Goal: Task Accomplishment & Management: Use online tool/utility

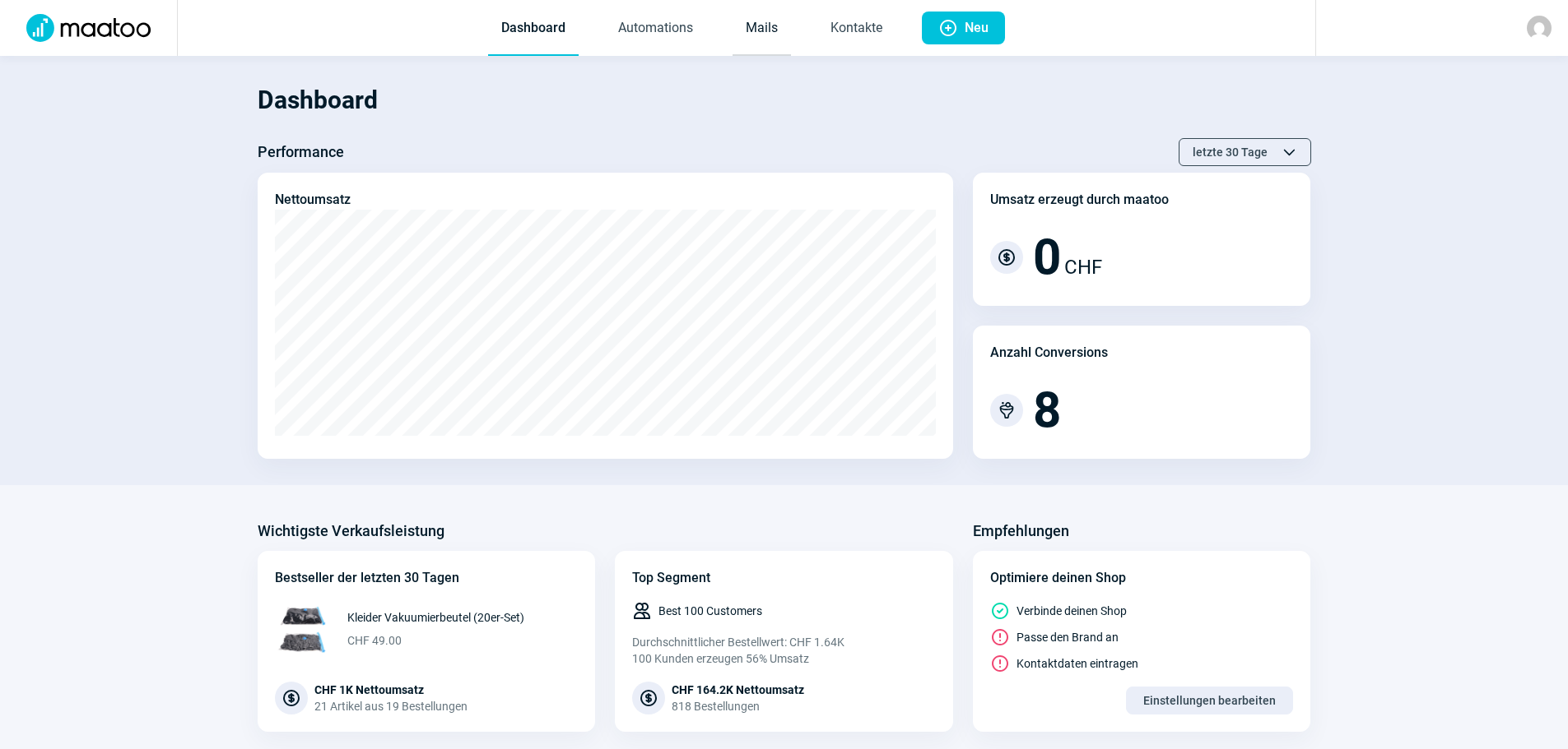
click at [760, 26] on link "Mails" at bounding box center [762, 28] width 59 height 54
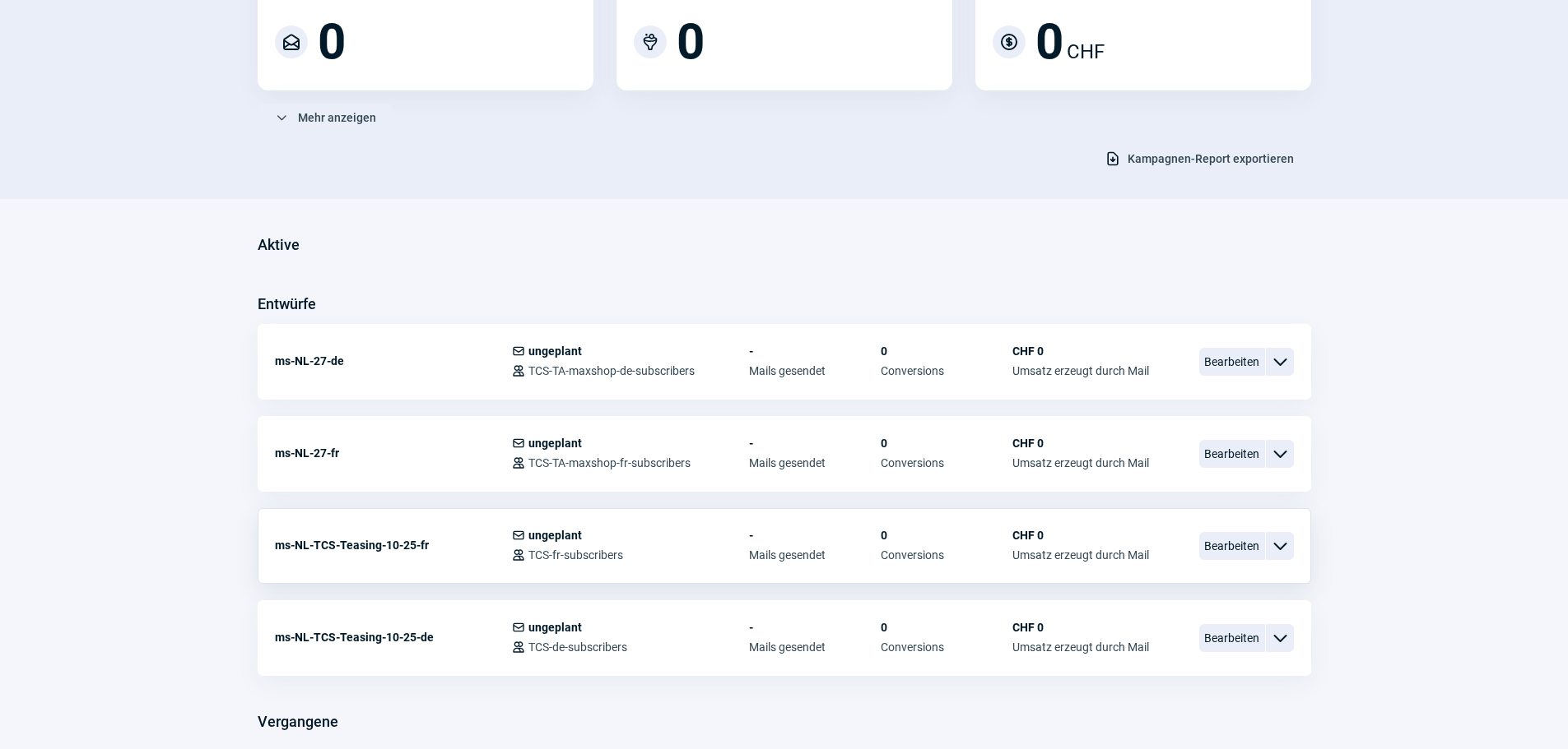
scroll to position [247, 0]
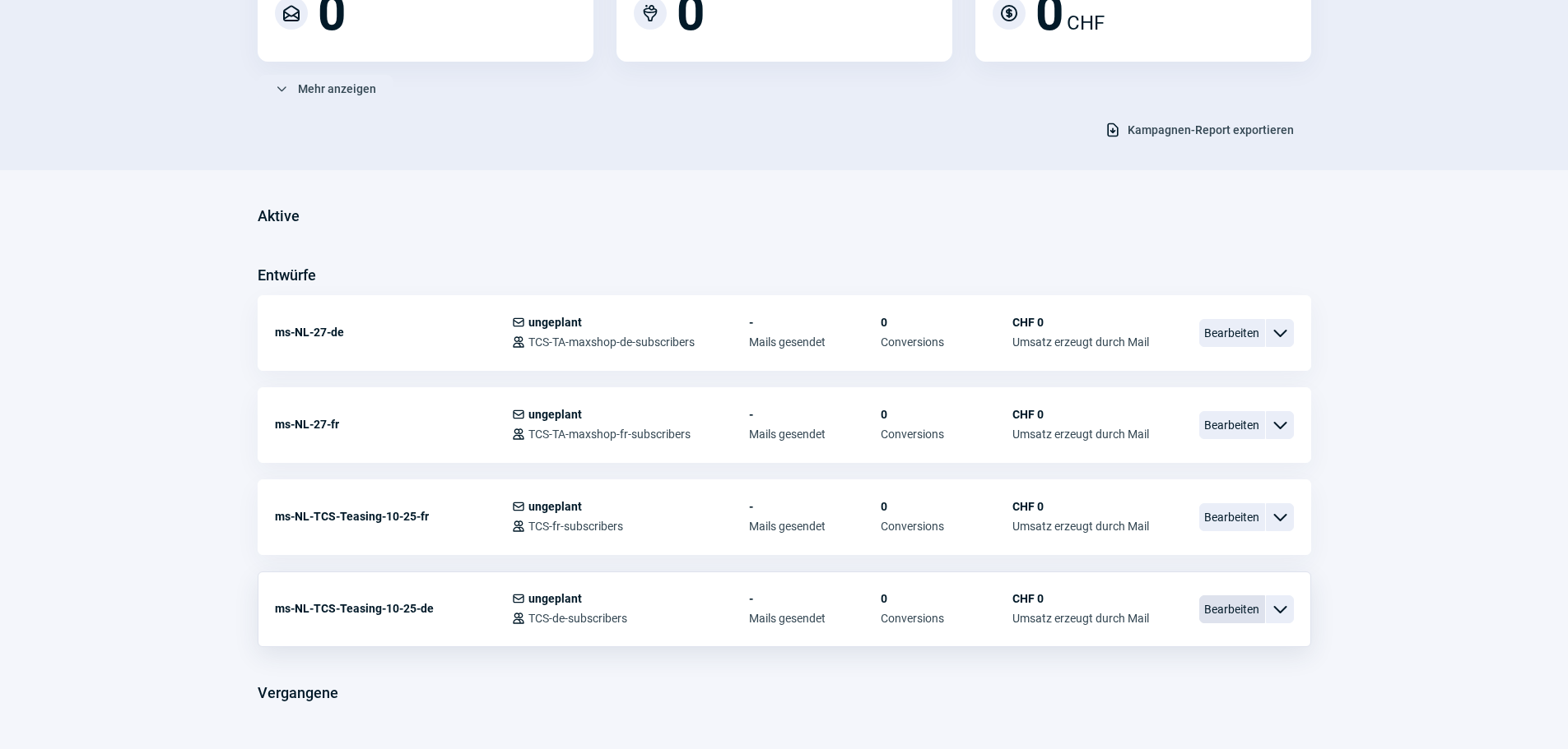
click at [1213, 608] on span "Bearbeiten" at bounding box center [1232, 609] width 66 height 28
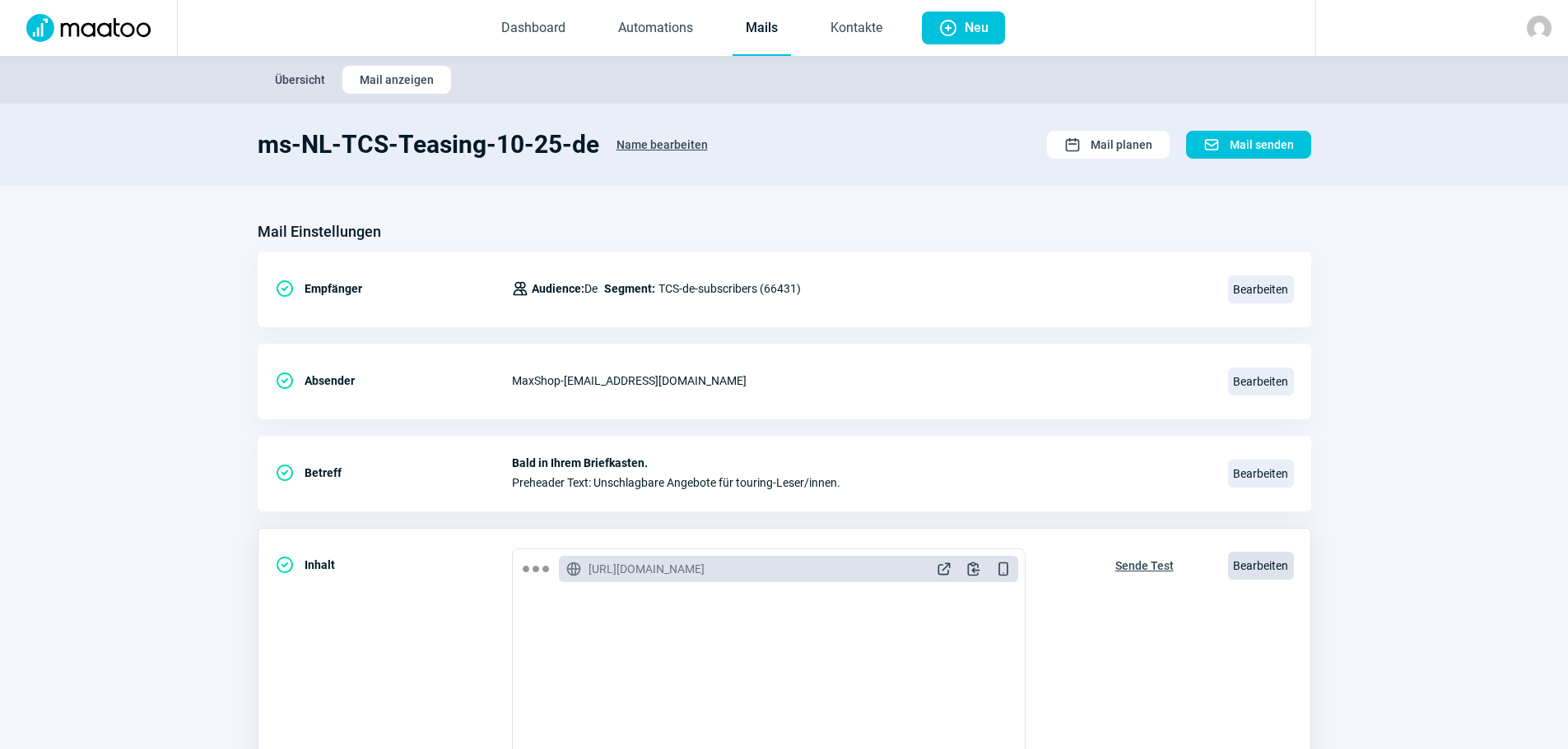
click at [1255, 570] on span "Bearbeiten" at bounding box center [1261, 566] width 66 height 28
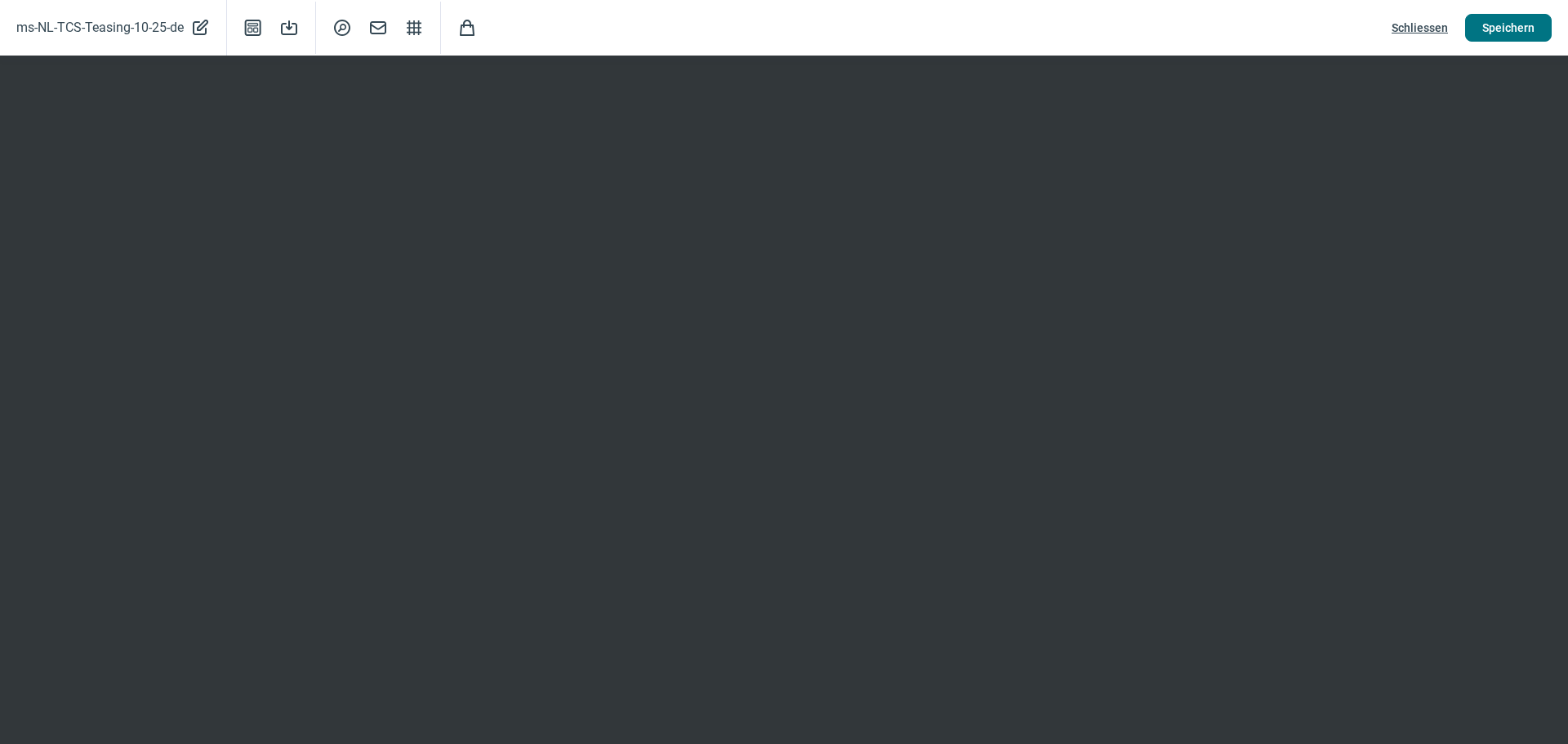
click at [1524, 27] on span "Speichern" at bounding box center [1508, 28] width 52 height 27
click at [377, 27] on span "Mail icon" at bounding box center [379, 27] width 19 height 19
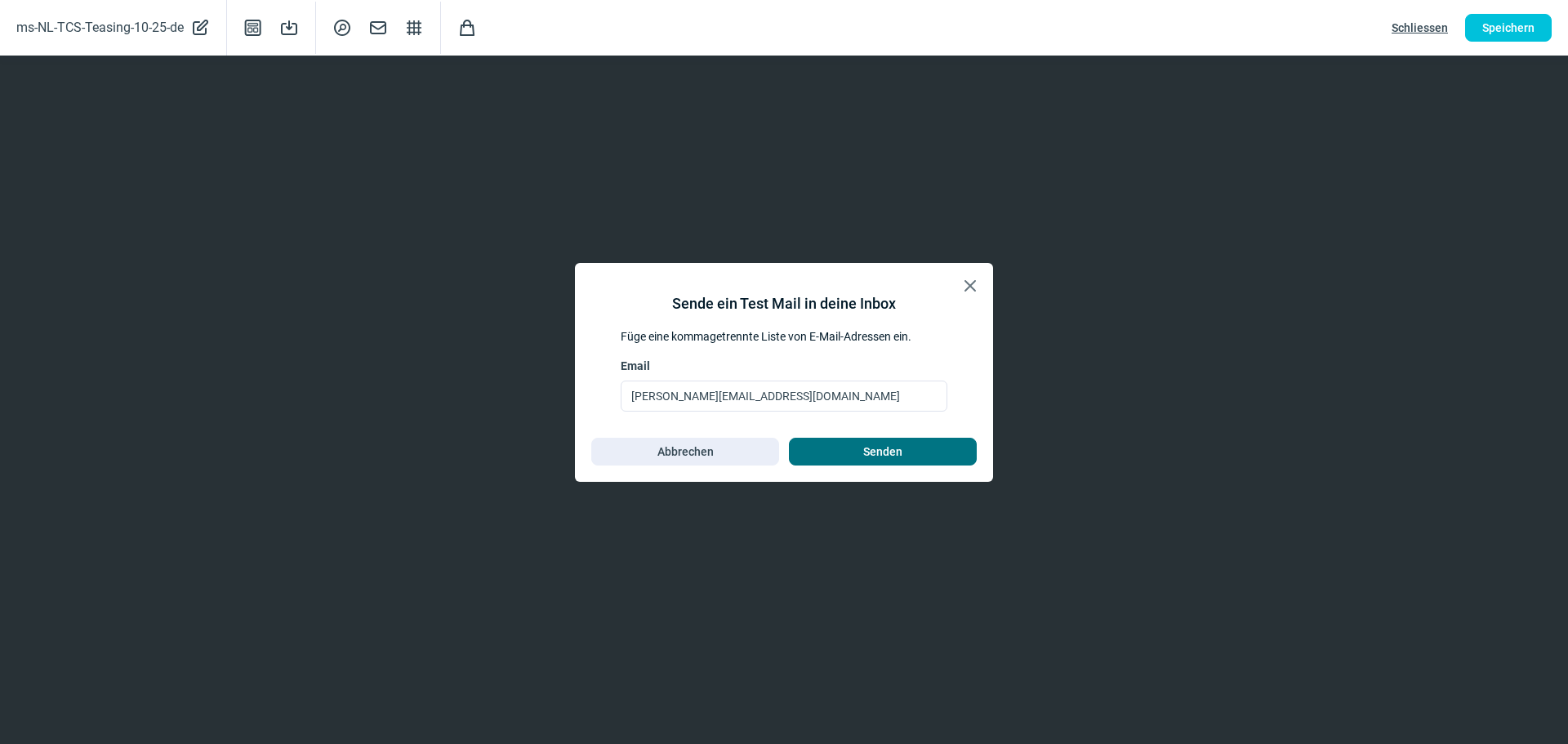
click at [896, 446] on span "Senden" at bounding box center [883, 452] width 39 height 27
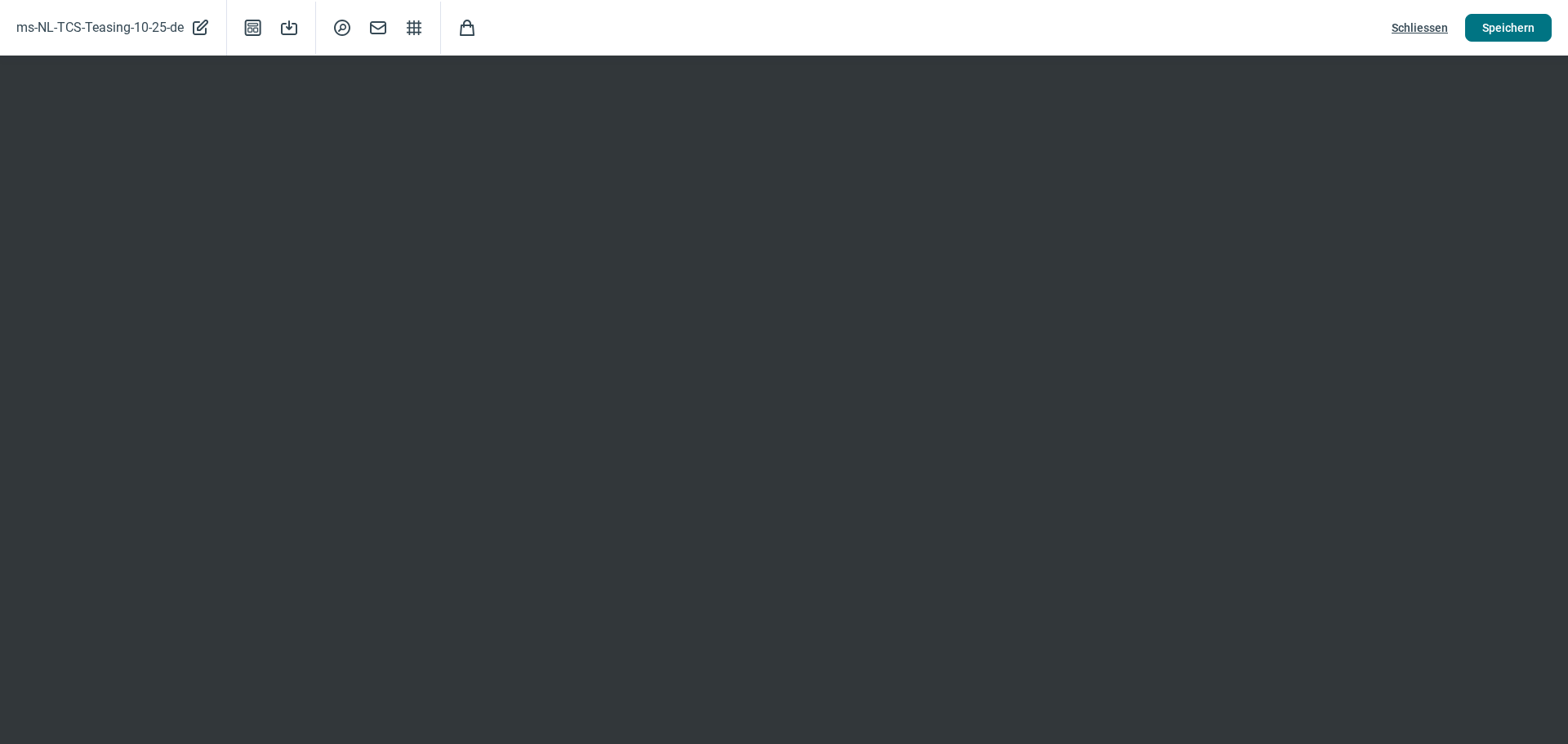
click at [1536, 35] on button "Speichern" at bounding box center [1509, 27] width 87 height 27
click at [1426, 22] on span "Schliessen" at bounding box center [1420, 28] width 57 height 27
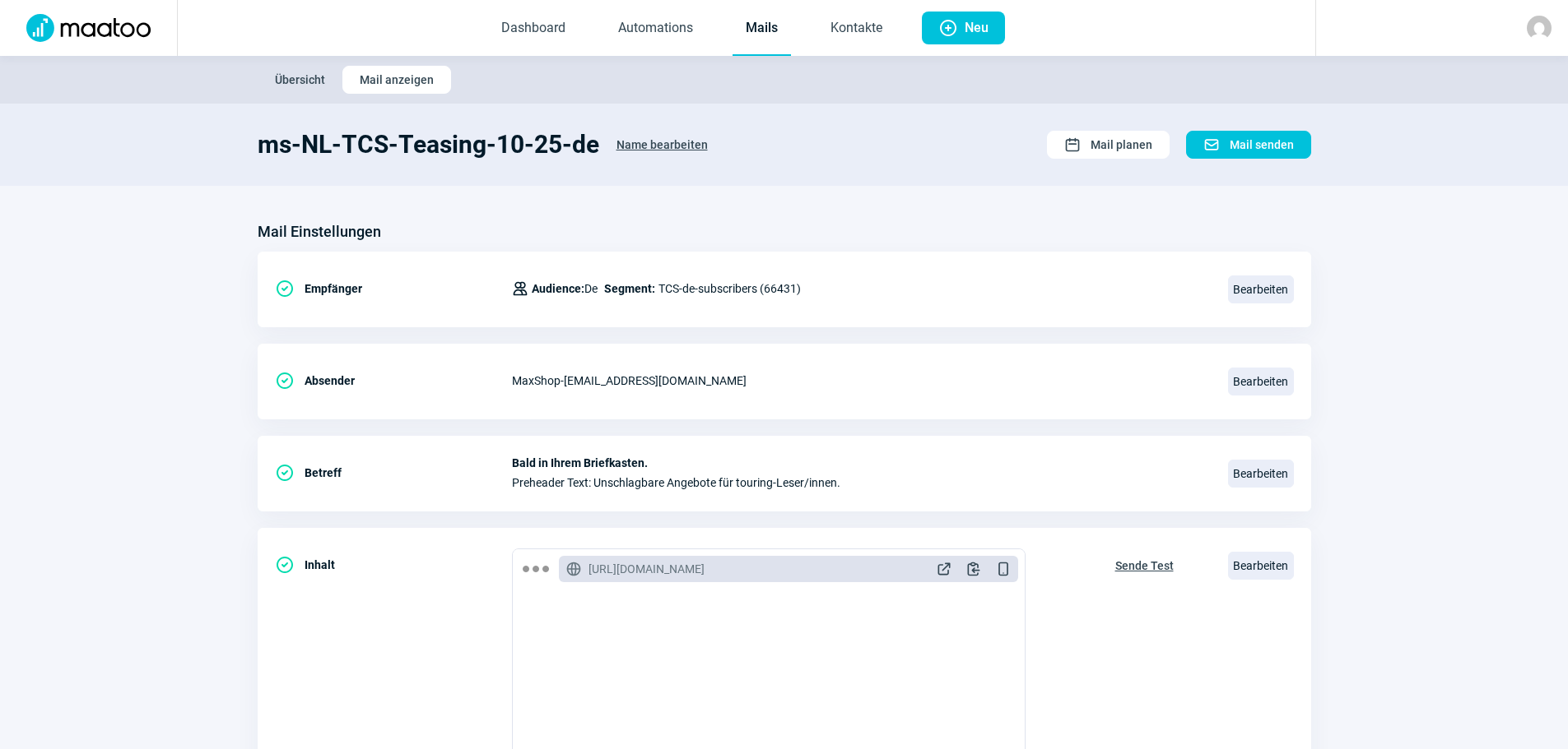
click at [310, 74] on span "Übersicht" at bounding box center [300, 80] width 50 height 27
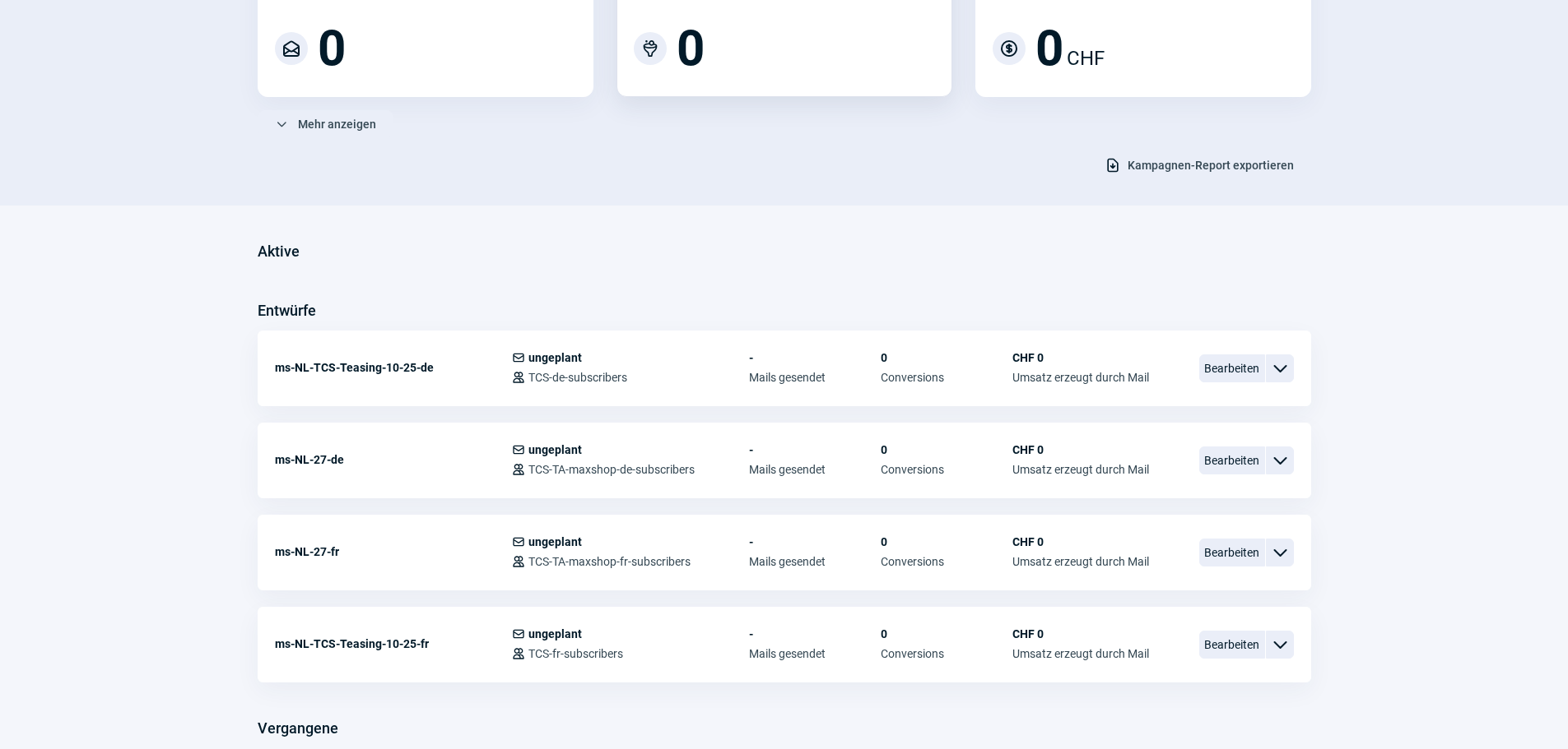
scroll to position [289, 0]
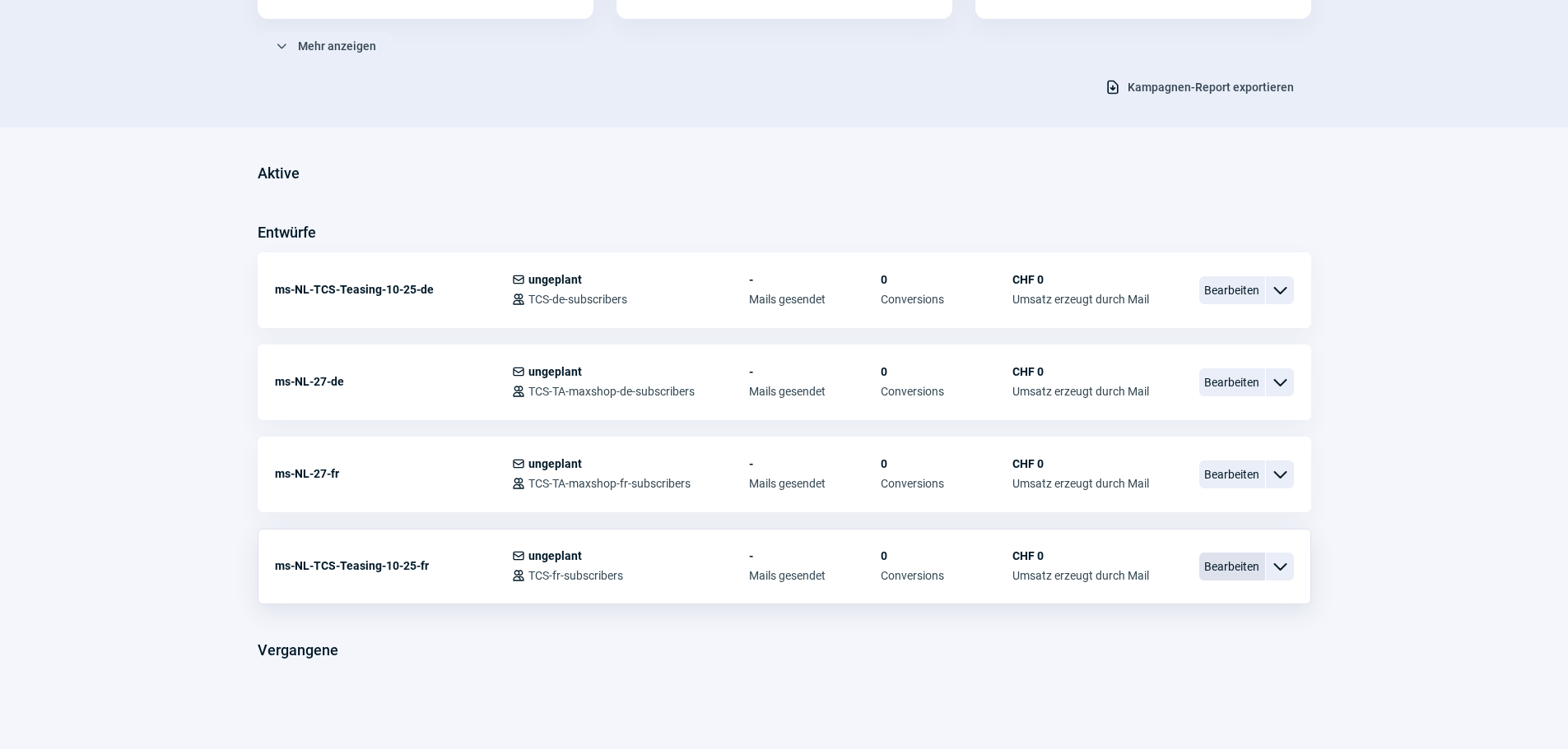
click at [1232, 564] on span "Bearbeiten" at bounding box center [1232, 566] width 66 height 28
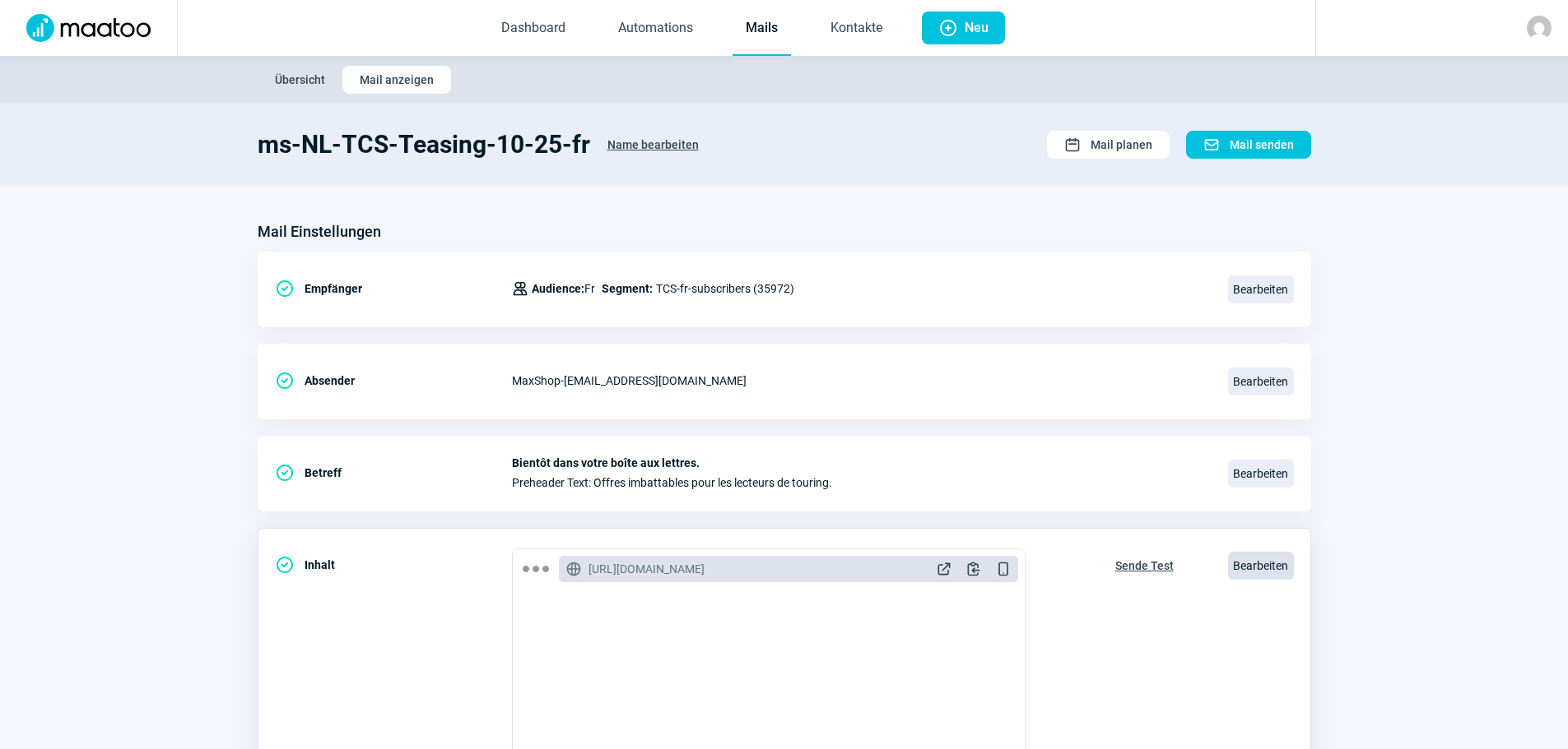
click at [1266, 563] on span "Bearbeiten" at bounding box center [1261, 566] width 66 height 28
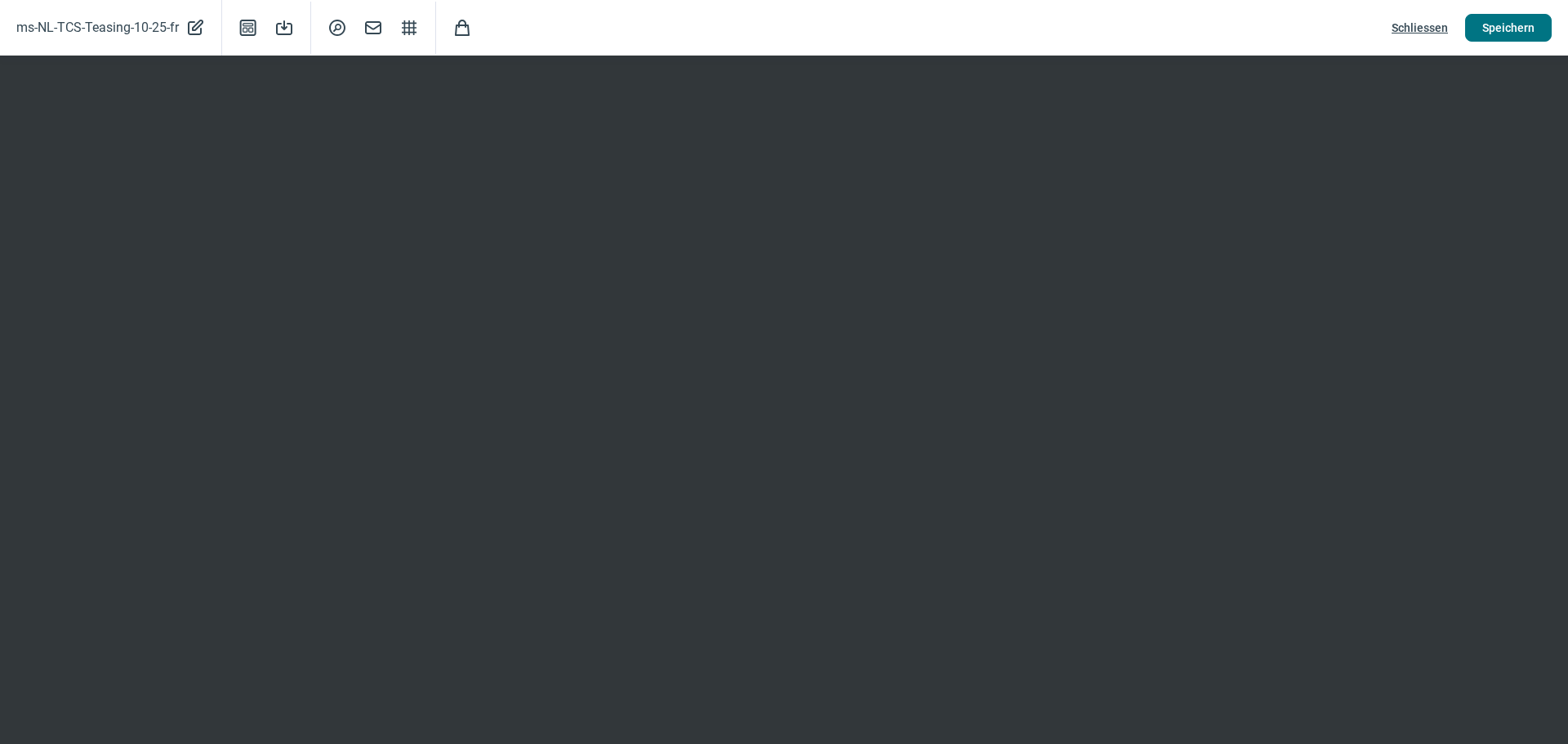
click at [1516, 32] on span "Speichern" at bounding box center [1508, 28] width 52 height 27
click at [372, 30] on span "Mail icon" at bounding box center [373, 27] width 19 height 19
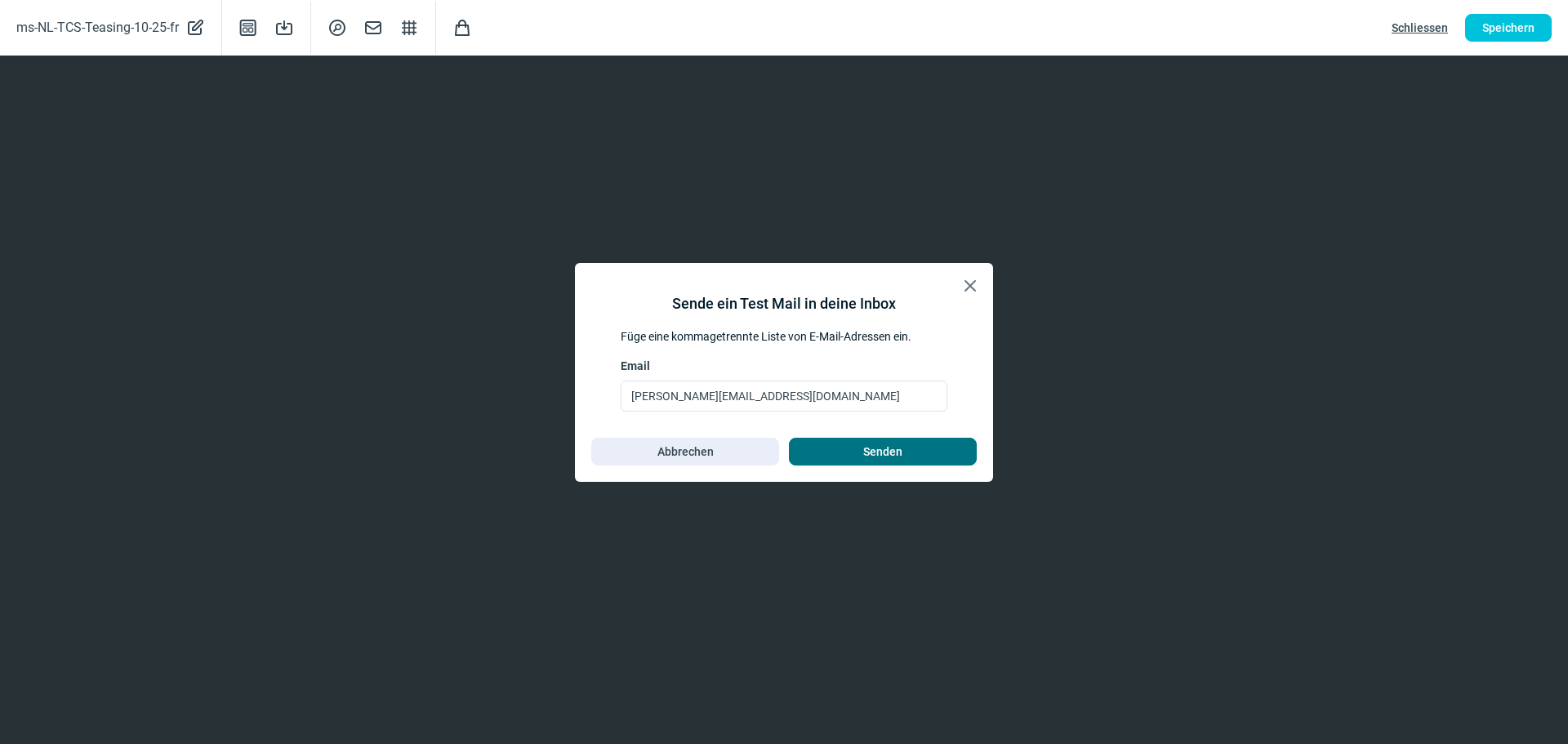
click at [927, 456] on span "Senden" at bounding box center [883, 452] width 154 height 27
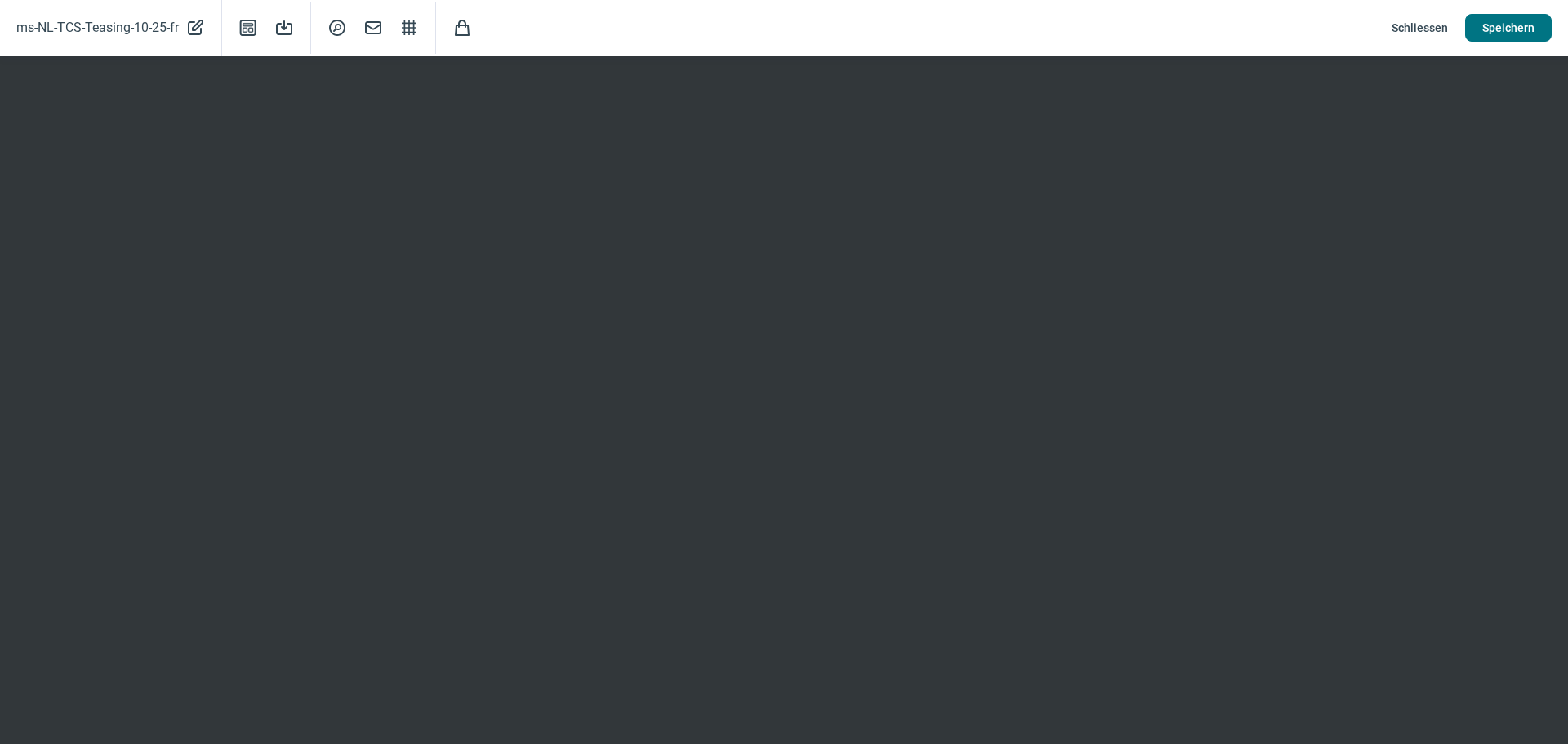
click at [1516, 23] on span "Speichern" at bounding box center [1508, 28] width 52 height 27
click at [1421, 26] on span "Schliessen" at bounding box center [1420, 28] width 57 height 27
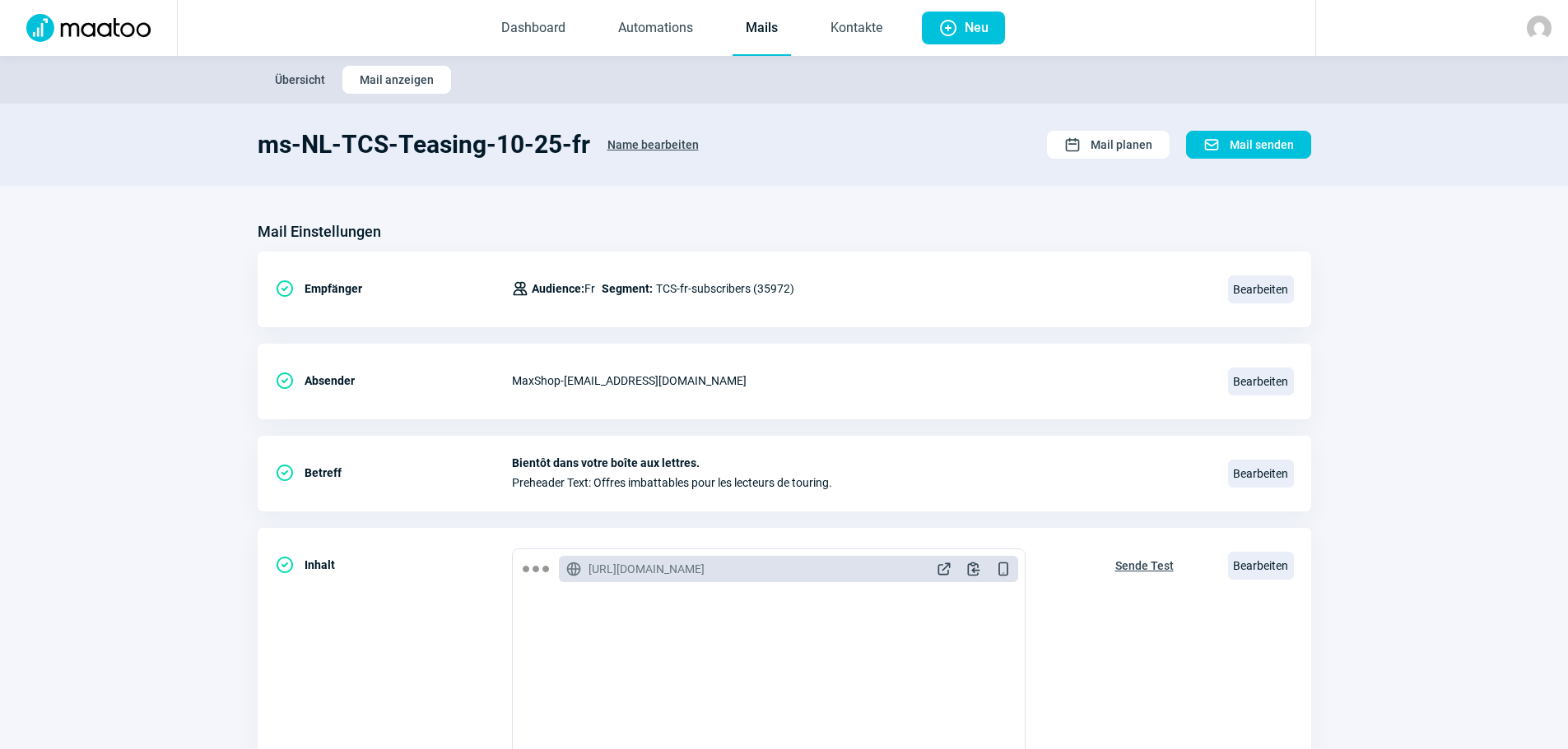
click at [307, 80] on span "Übersicht" at bounding box center [300, 80] width 50 height 27
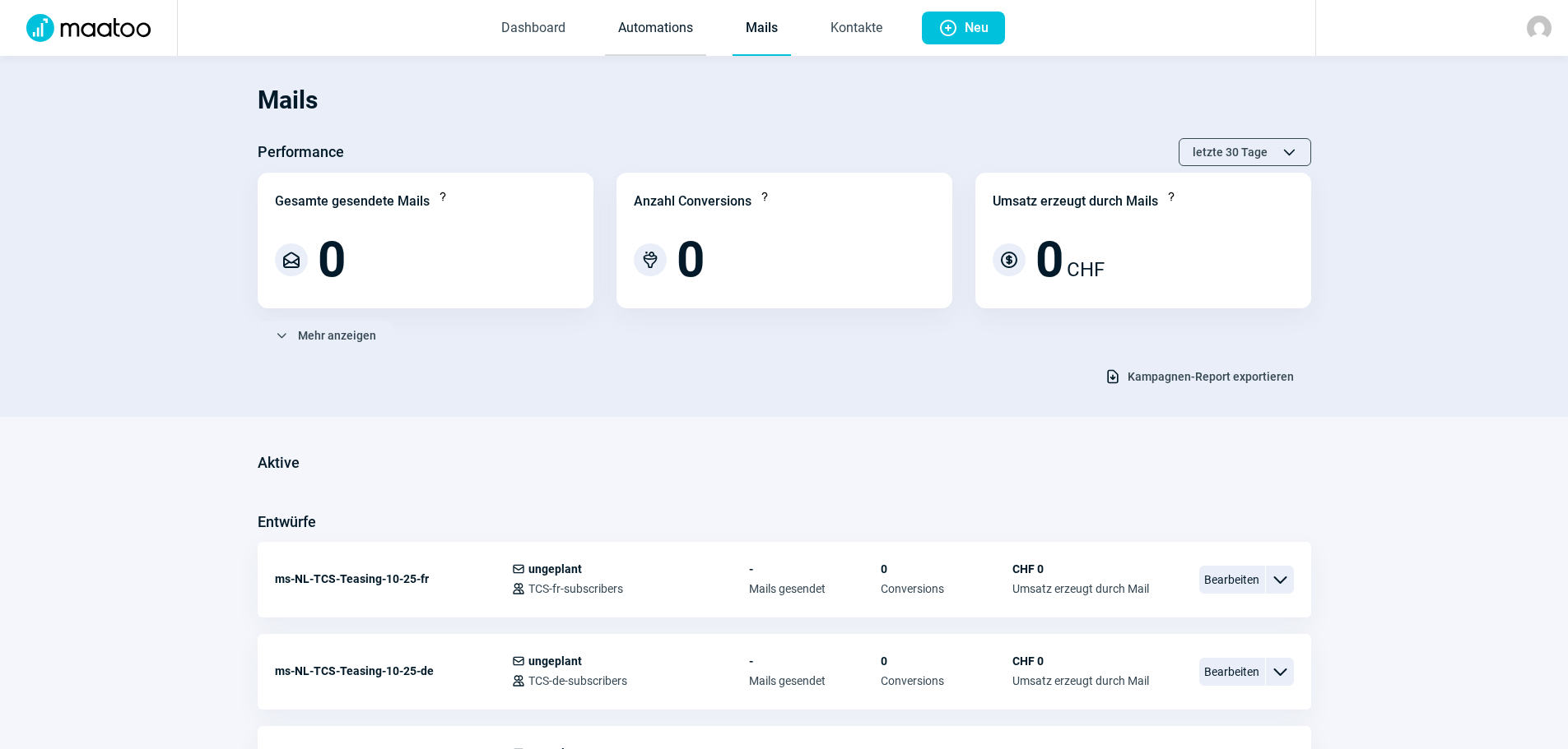
click at [663, 28] on link "Automations" at bounding box center [656, 28] width 102 height 54
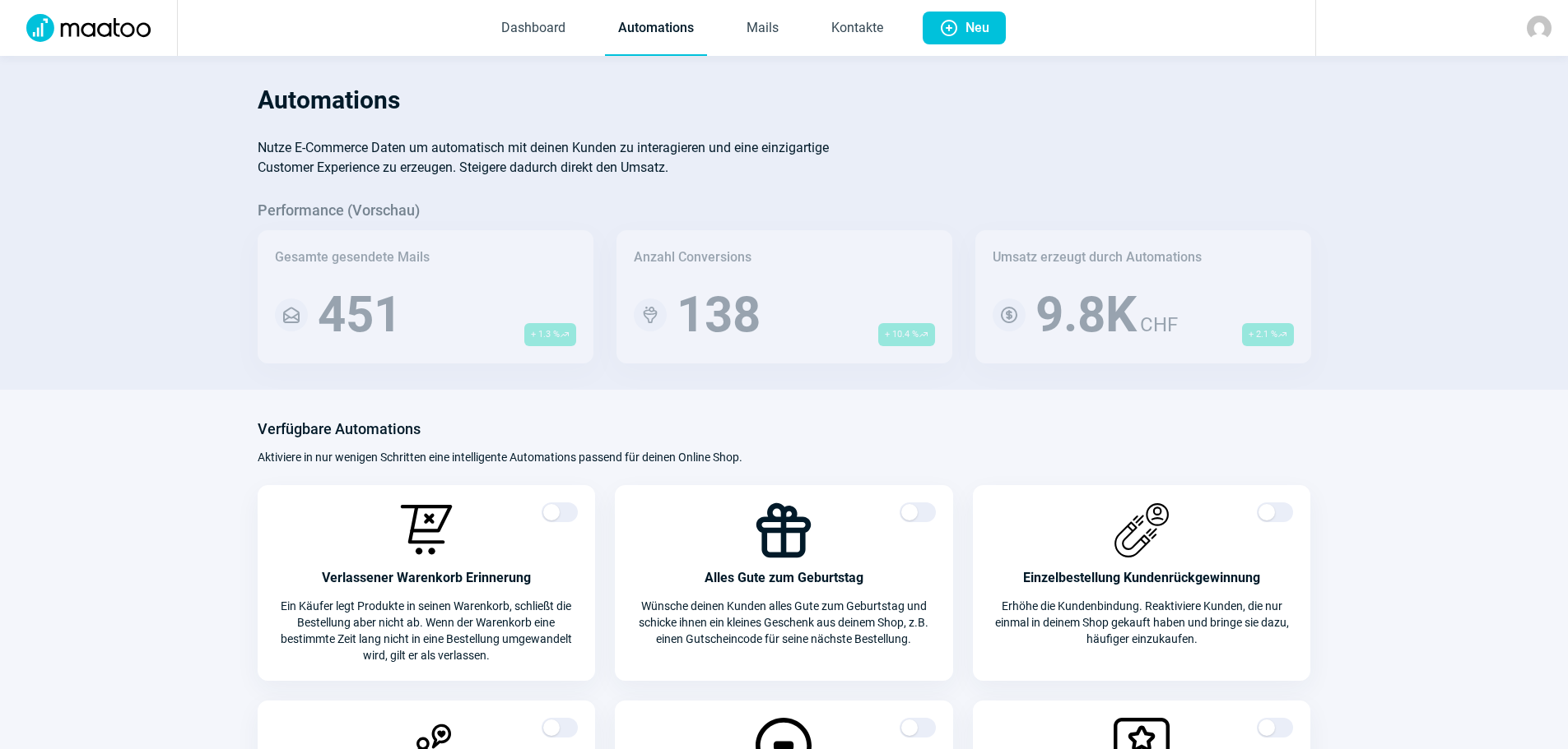
click at [1538, 30] on img at bounding box center [1539, 28] width 25 height 25
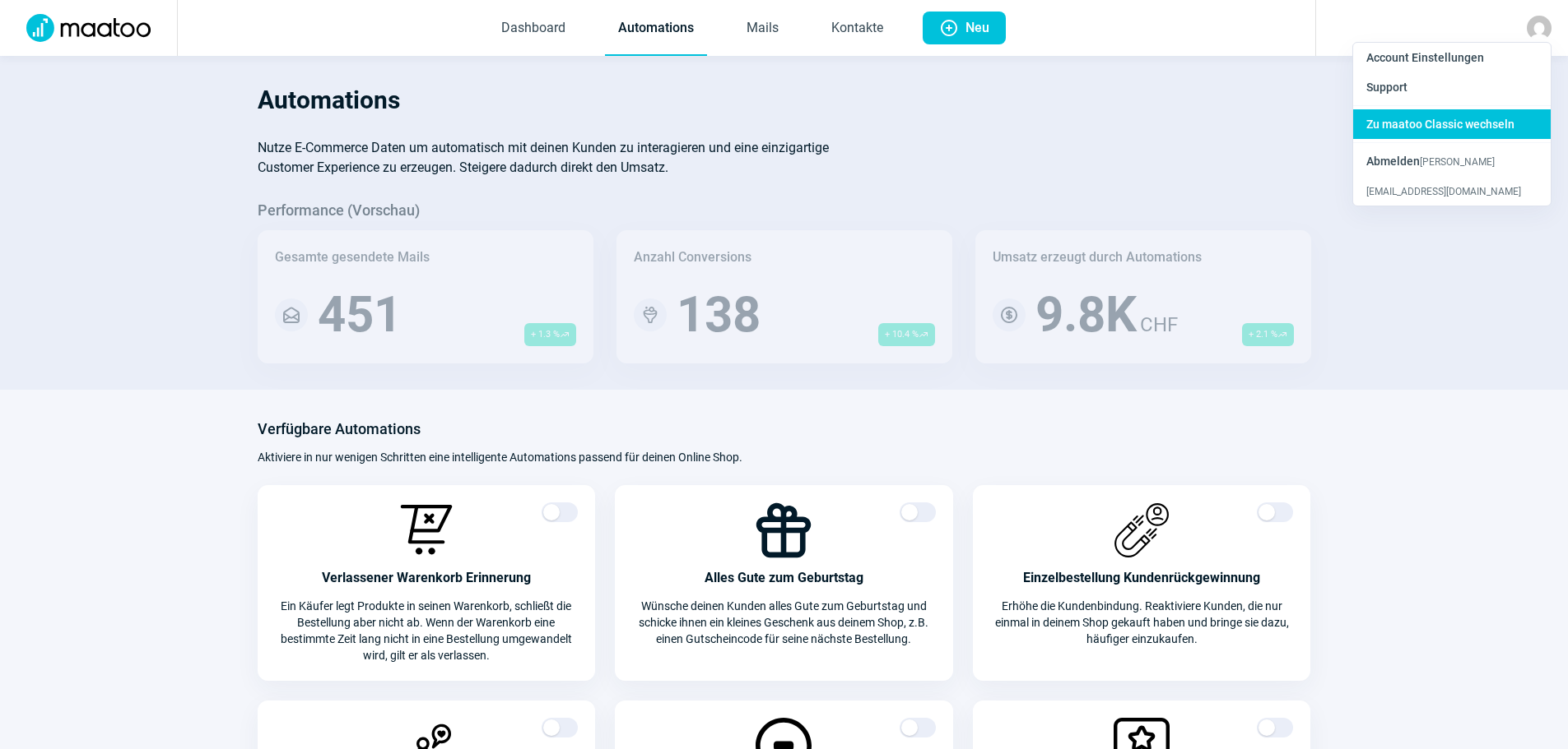
click at [1470, 122] on span "Zu maatoo Classic wechseln" at bounding box center [1440, 124] width 148 height 13
